Goal: Check status: Check status

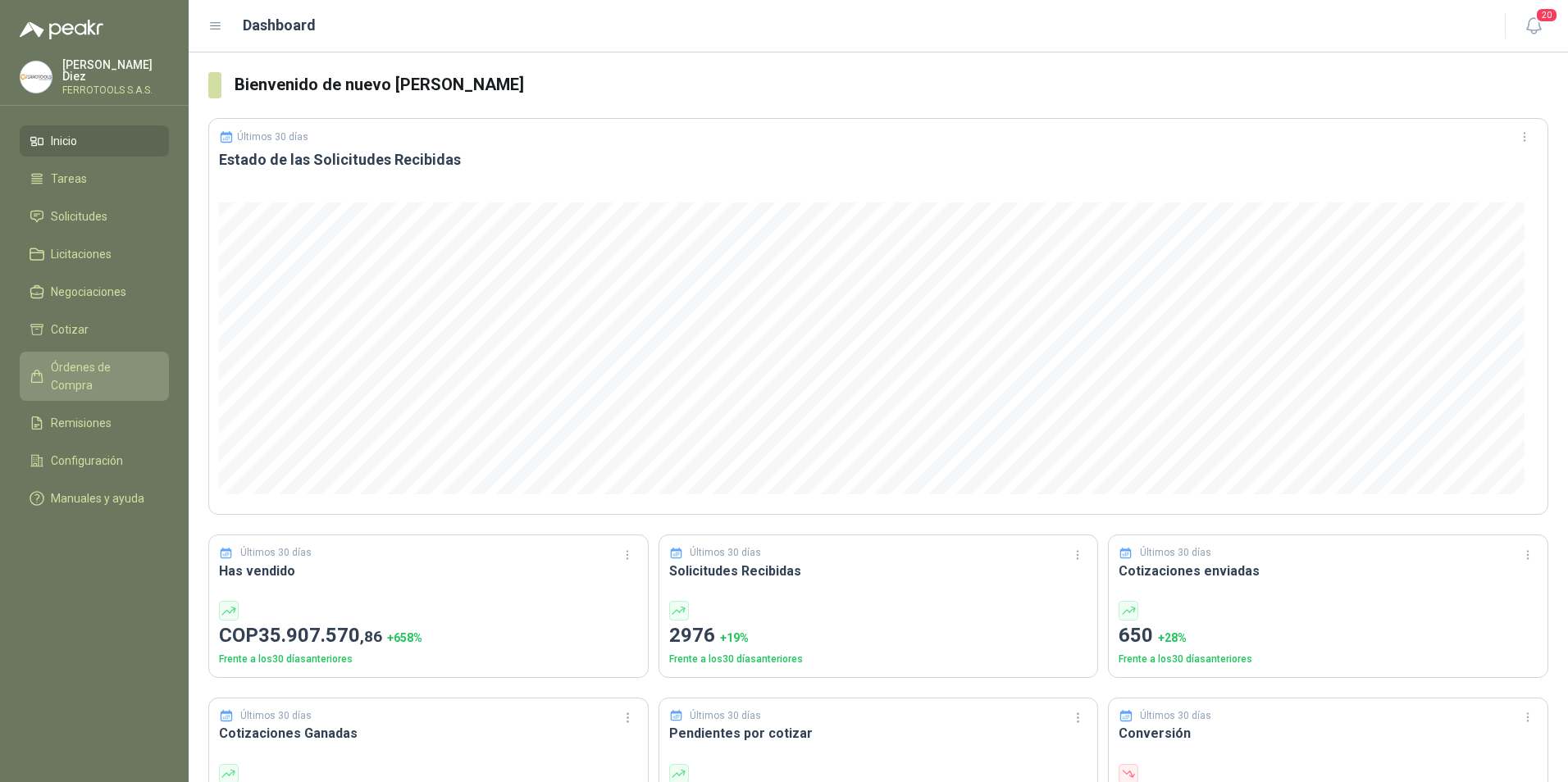
click at [79, 361] on span "Órdenes de Compra" at bounding box center [101, 376] width 102 height 36
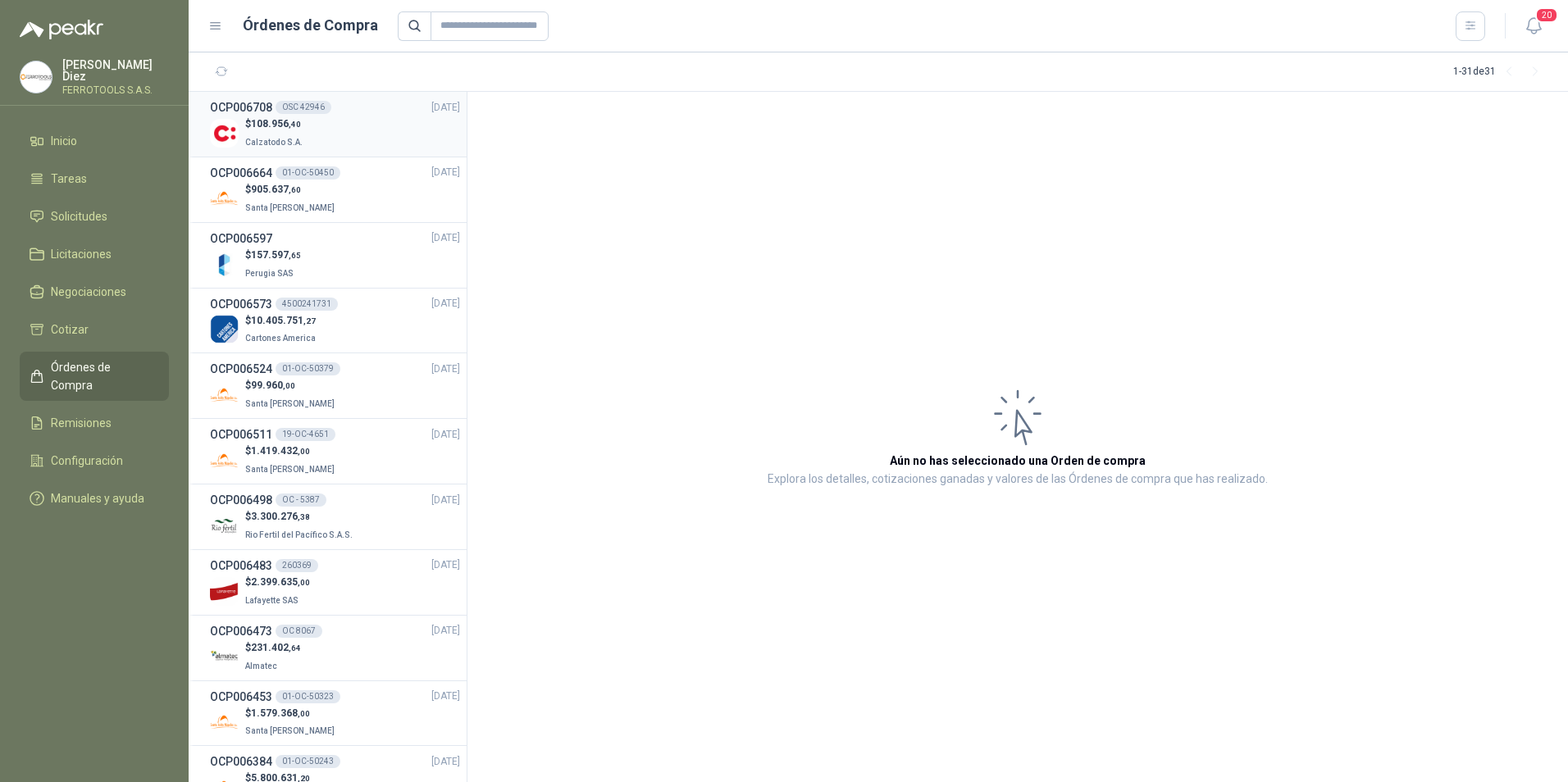
click at [330, 126] on div "$ 108.956 ,40 Calzatodo S.A." at bounding box center [336, 133] width 250 height 34
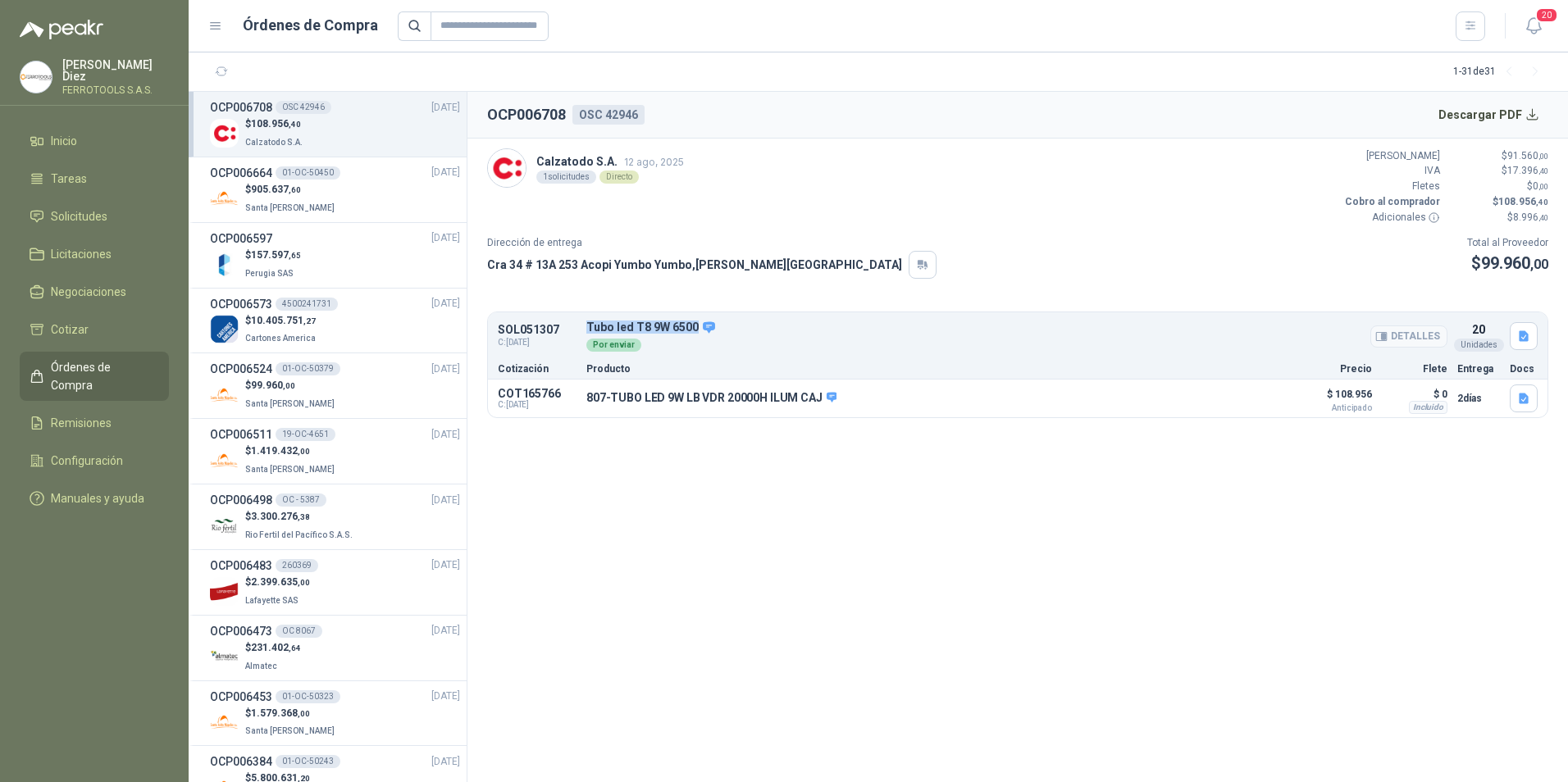
drag, startPoint x: 587, startPoint y: 323, endPoint x: 696, endPoint y: 327, distance: 109.1
click at [696, 327] on p "Tubo led T8 9W 6500" at bounding box center [1018, 328] width 861 height 15
copy p "Tubo led T8 9W 6500"
click at [1469, 113] on button "Descargar PDF" at bounding box center [1489, 115] width 120 height 33
click at [1237, 400] on button "Detalles" at bounding box center [1241, 399] width 77 height 22
